Goal: Find specific page/section: Find specific page/section

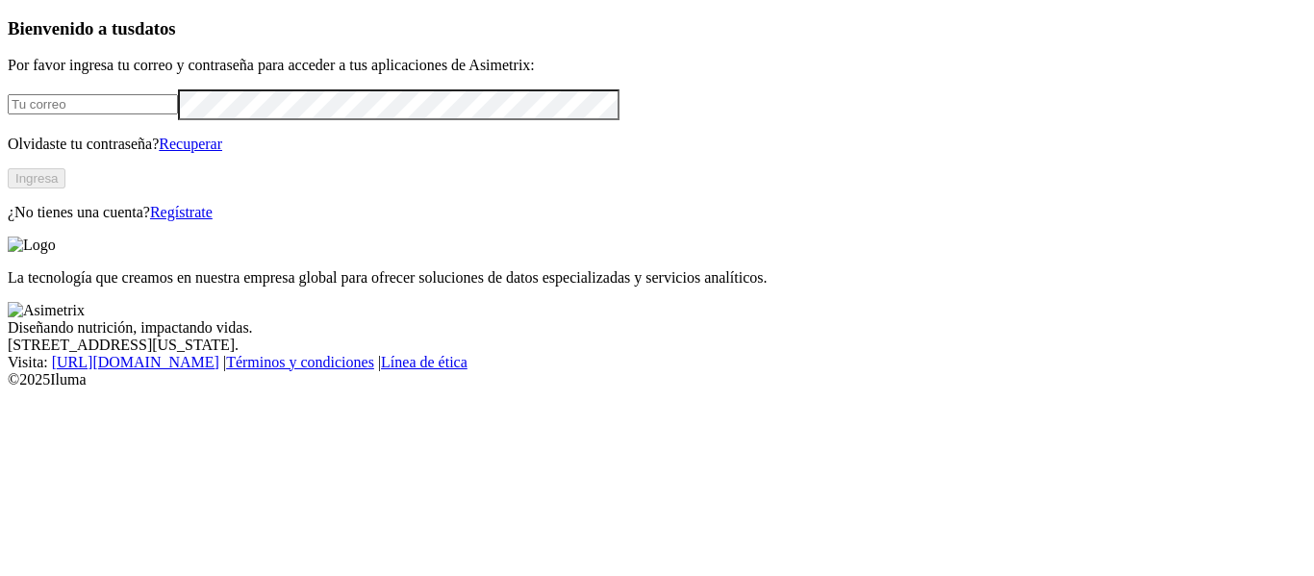
type input "[EMAIL_ADDRESS][PERSON_NAME][DOMAIN_NAME]"
click at [65, 189] on button "Ingresa" at bounding box center [37, 178] width 58 height 20
